Goal: Information Seeking & Learning: Learn about a topic

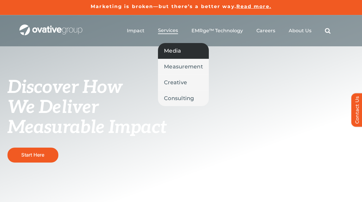
click at [181, 52] on span "Media" at bounding box center [172, 51] width 17 height 8
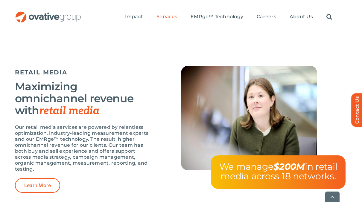
scroll to position [892, 0]
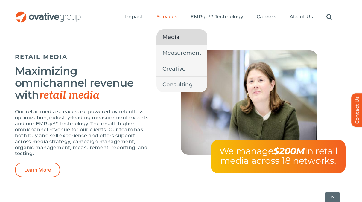
click at [177, 17] on span "Services" at bounding box center [166, 17] width 21 height 6
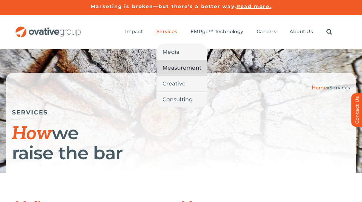
click at [192, 69] on span "Measurement" at bounding box center [181, 68] width 39 height 8
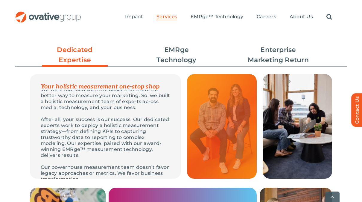
scroll to position [12, 0]
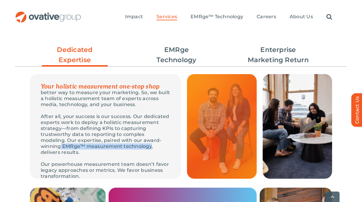
drag, startPoint x: 79, startPoint y: 135, endPoint x: 69, endPoint y: 140, distance: 11.2
click at [69, 140] on p "After all, your success is our success. Our dedicated experts work to deploy a …" at bounding box center [105, 135] width 129 height 42
copy p "EMRge™ measurement technology"
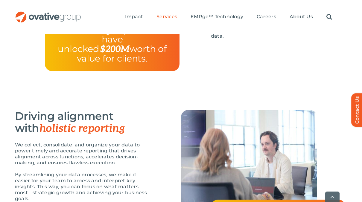
scroll to position [978, 0]
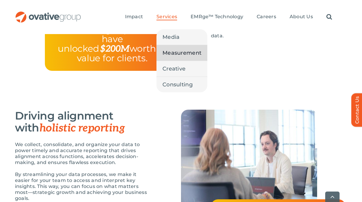
click at [177, 20] on link "Services" at bounding box center [166, 17] width 21 height 7
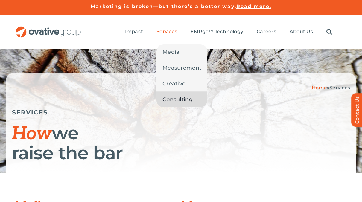
click at [192, 96] on span "Consulting" at bounding box center [177, 99] width 30 height 8
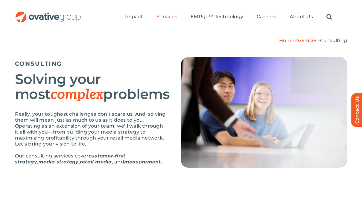
scroll to position [45, 0]
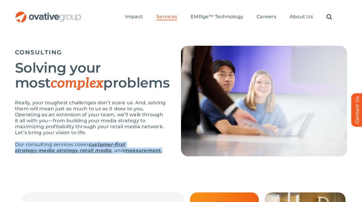
drag, startPoint x: 15, startPoint y: 143, endPoint x: 156, endPoint y: 156, distance: 141.6
click at [156, 156] on div "Really, your toughest challenges don’t scare us. And, solving them will mean ju…" at bounding box center [90, 130] width 151 height 60
copy p "Our consulting services cover customer-first strategy , media strategy , retail…"
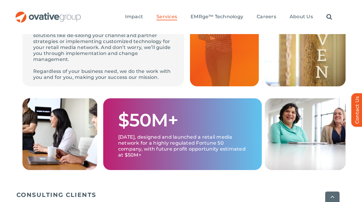
scroll to position [256, 0]
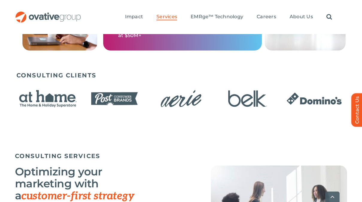
click at [179, 69] on div "CONSULTING CLIENTS" at bounding box center [180, 98] width 329 height 58
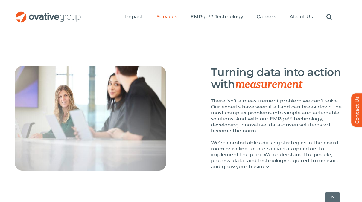
scroll to position [937, 0]
click at [227, 20] on link "EMRge™ Technology" at bounding box center [216, 17] width 53 height 7
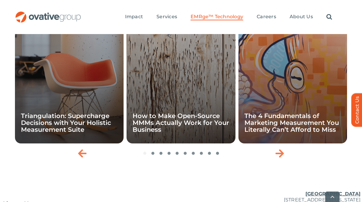
scroll to position [2128, 0]
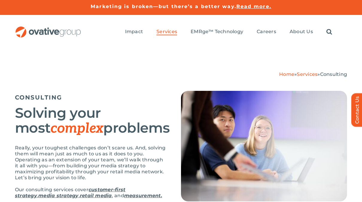
click at [124, 107] on h2 "Solving your most complex problems" at bounding box center [90, 120] width 151 height 30
click at [112, 98] on h5 "CONSULTING" at bounding box center [90, 97] width 151 height 7
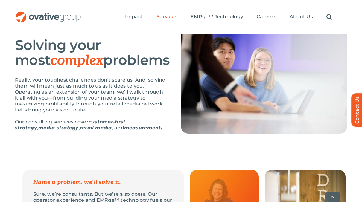
scroll to position [70, 0]
